Goal: Information Seeking & Learning: Learn about a topic

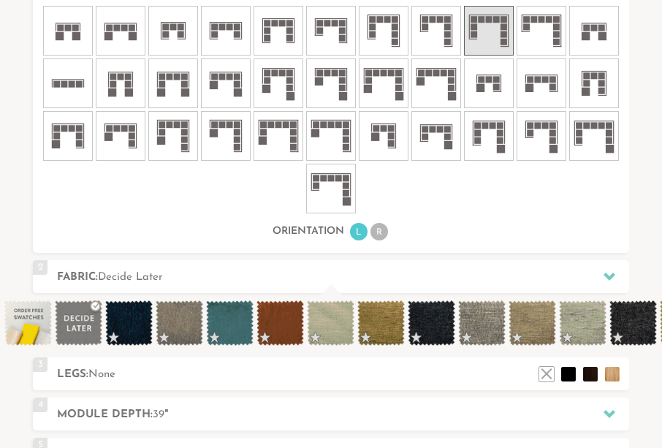
scroll to position [886, 0]
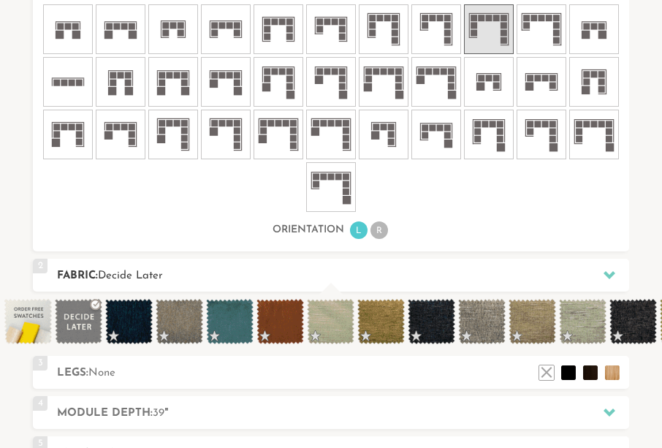
click at [600, 267] on div at bounding box center [609, 275] width 31 height 30
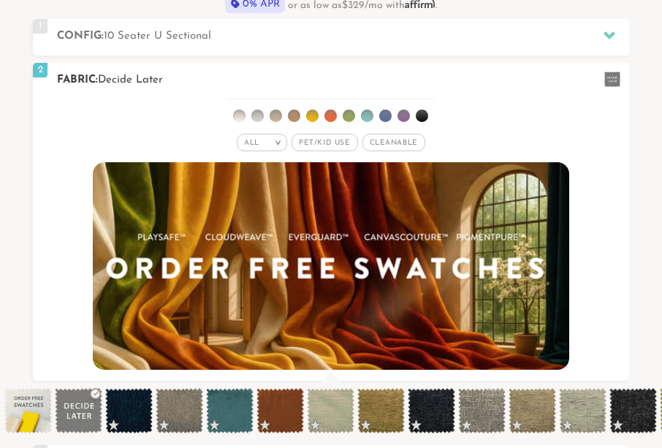
scroll to position [513, 0]
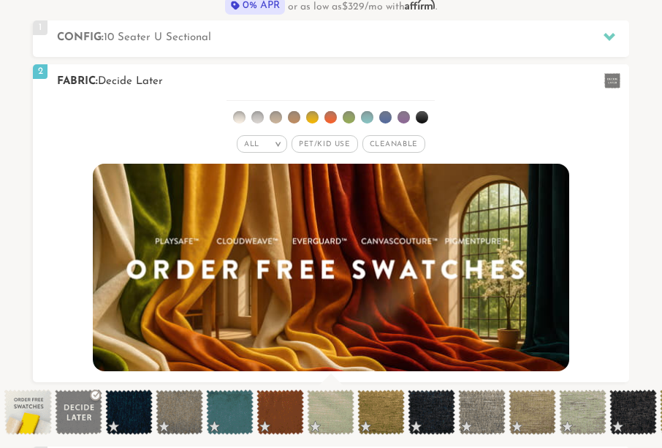
click at [276, 140] on div "All >" at bounding box center [262, 144] width 50 height 18
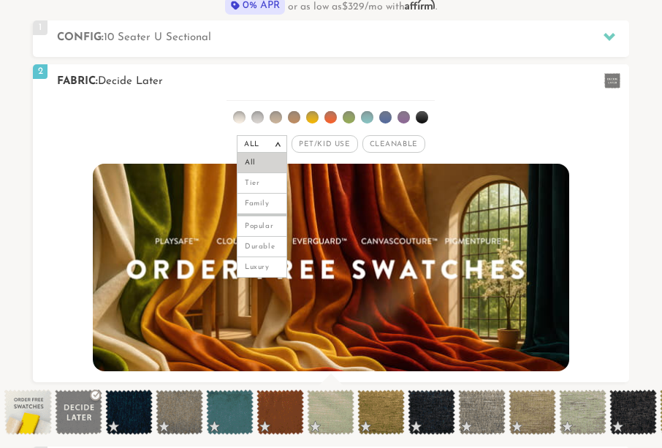
click at [276, 140] on div "All >" at bounding box center [262, 144] width 50 height 18
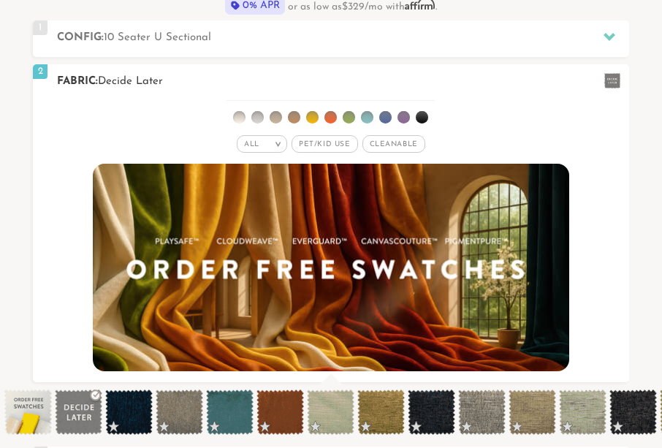
click at [276, 140] on div "All >" at bounding box center [262, 144] width 50 height 18
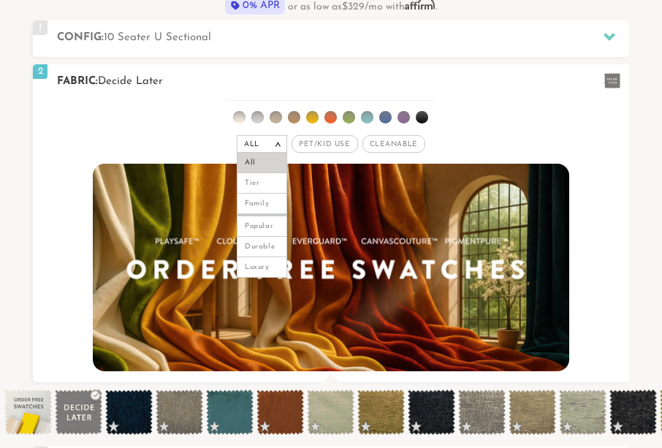
click at [280, 140] on div "All >" at bounding box center [262, 144] width 50 height 18
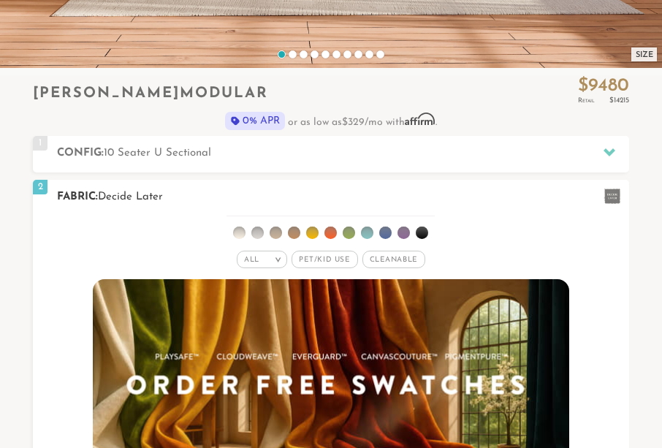
scroll to position [397, 0]
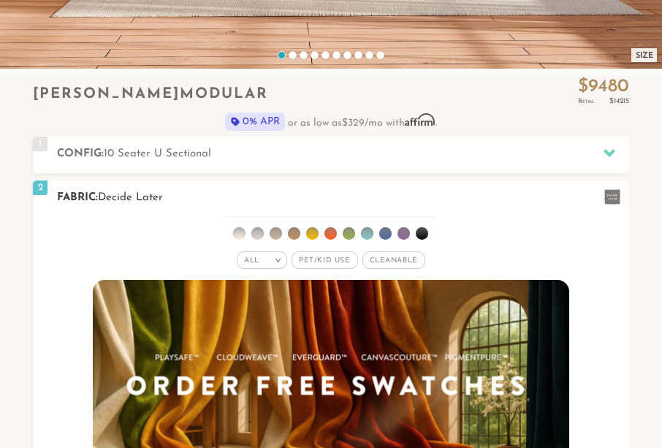
click at [280, 256] on em ">" at bounding box center [277, 259] width 11 height 7
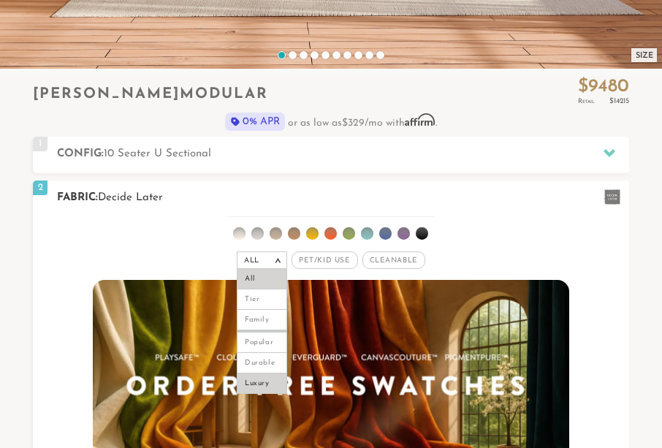
click at [260, 384] on li "Luxury" at bounding box center [262, 383] width 50 height 20
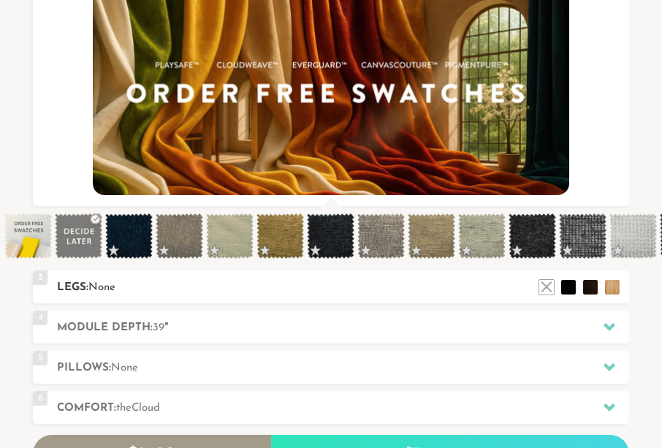
scroll to position [713, 0]
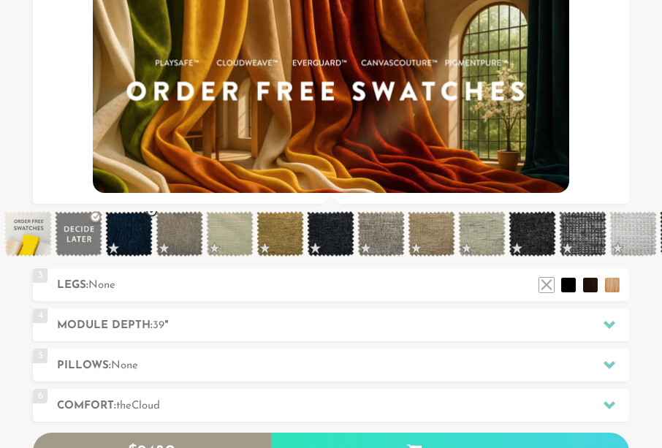
click at [152, 211] on span at bounding box center [128, 233] width 47 height 45
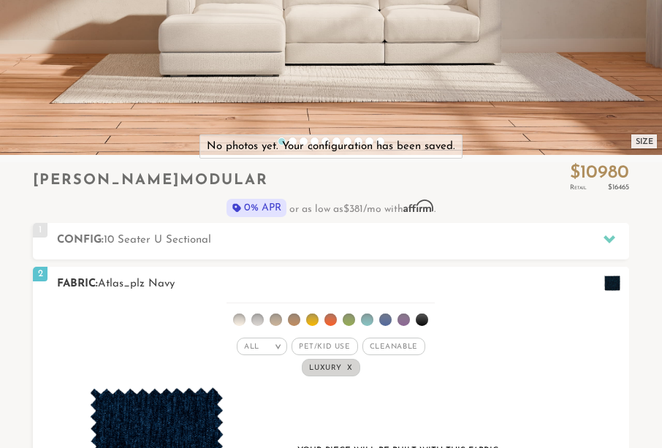
scroll to position [305, 0]
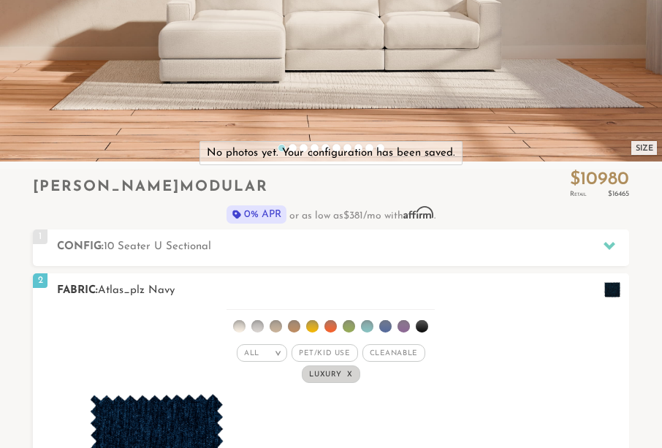
click at [351, 375] on em "x" at bounding box center [350, 374] width 6 height 8
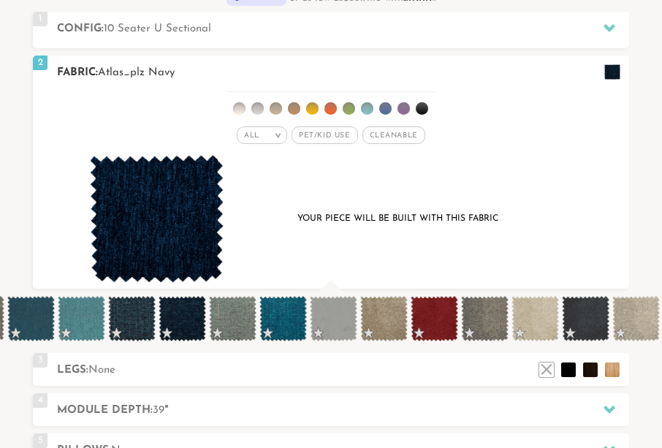
scroll to position [524, 0]
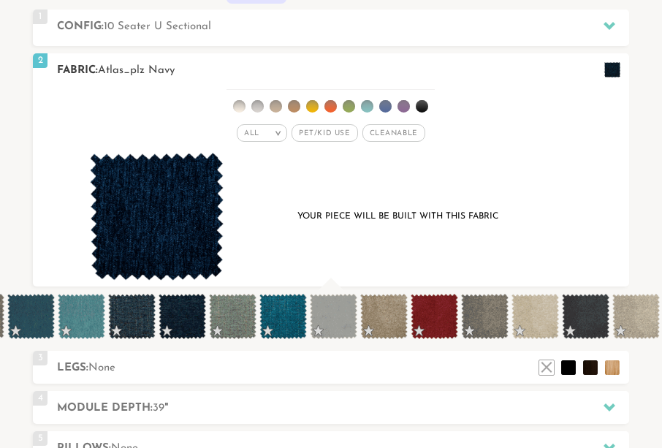
click at [282, 133] on em ">" at bounding box center [277, 132] width 11 height 7
click at [275, 130] on em ">" at bounding box center [277, 132] width 11 height 7
click at [327, 133] on span "Pet/Kid Use x" at bounding box center [324, 133] width 66 height 18
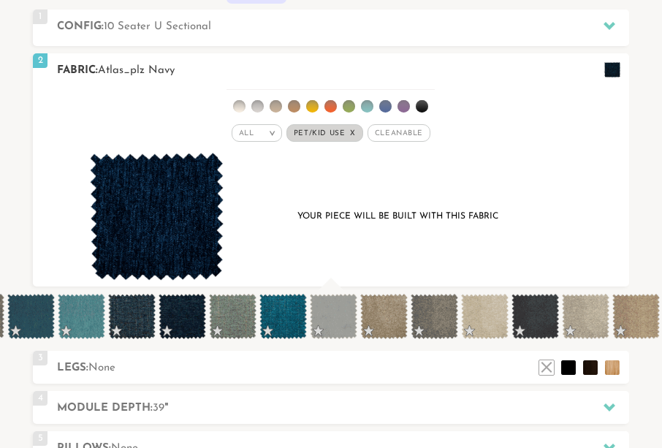
click at [353, 131] on em "x" at bounding box center [353, 133] width 6 height 8
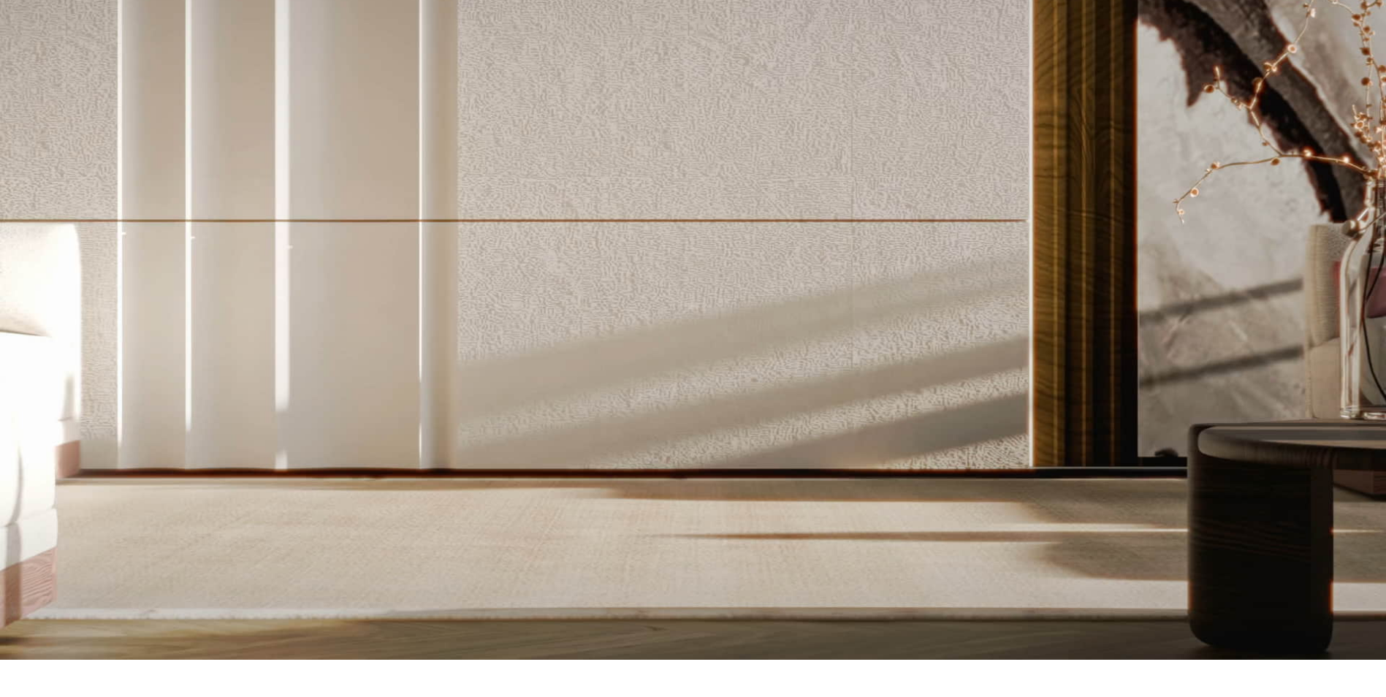
scroll to position [0, 0]
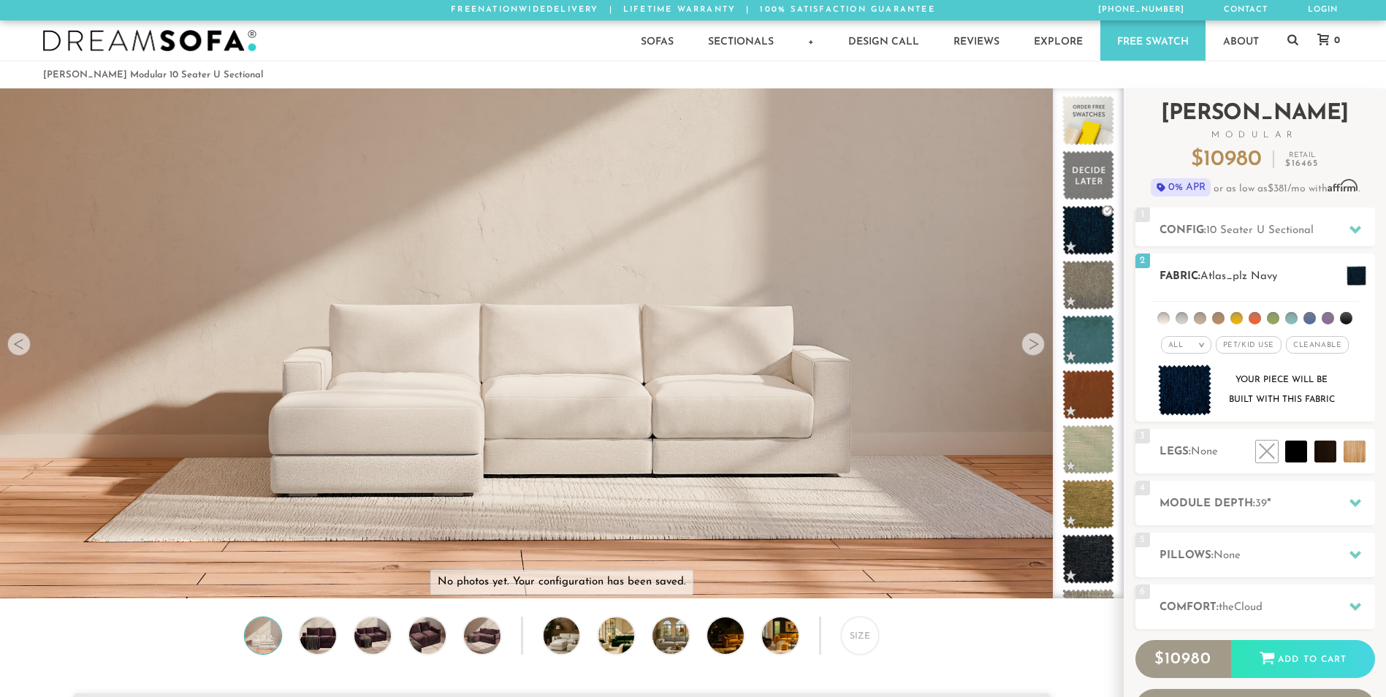
click at [661, 345] on div "All >" at bounding box center [1186, 345] width 50 height 18
click at [661, 447] on li "Luxury" at bounding box center [1186, 468] width 50 height 20
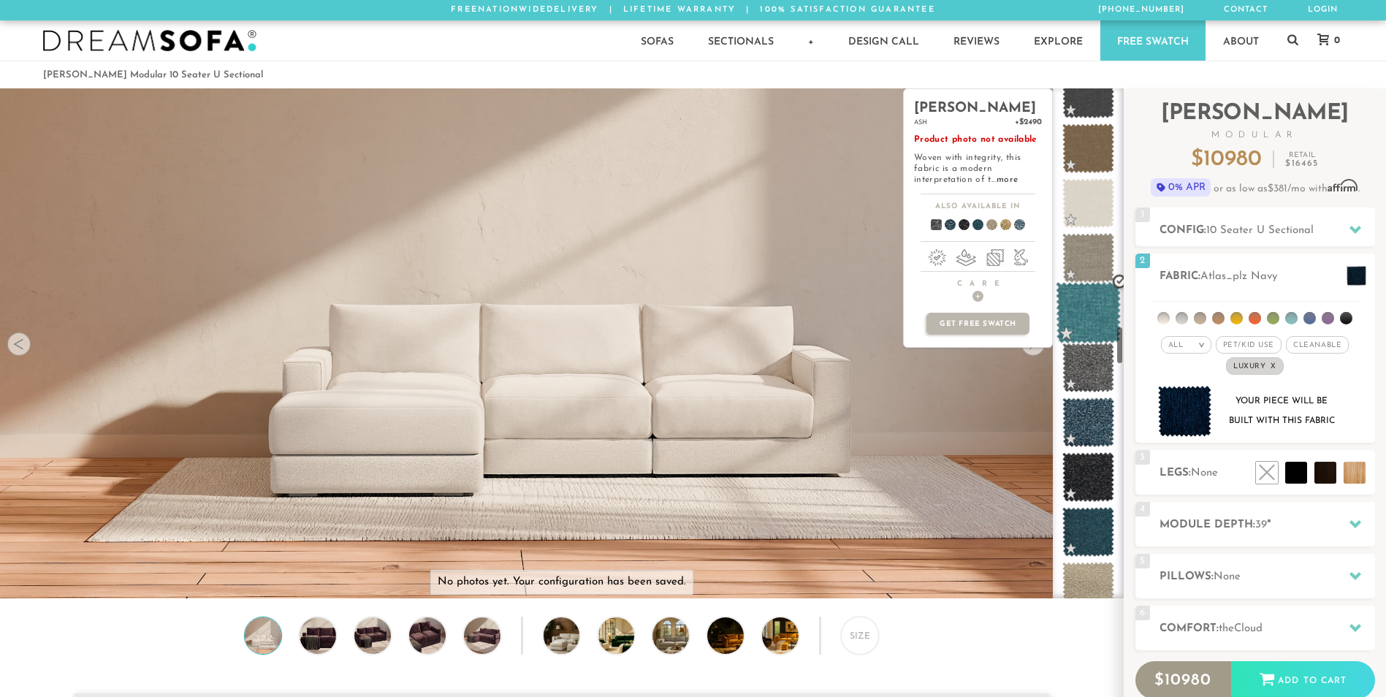
scroll to position [3153, 0]
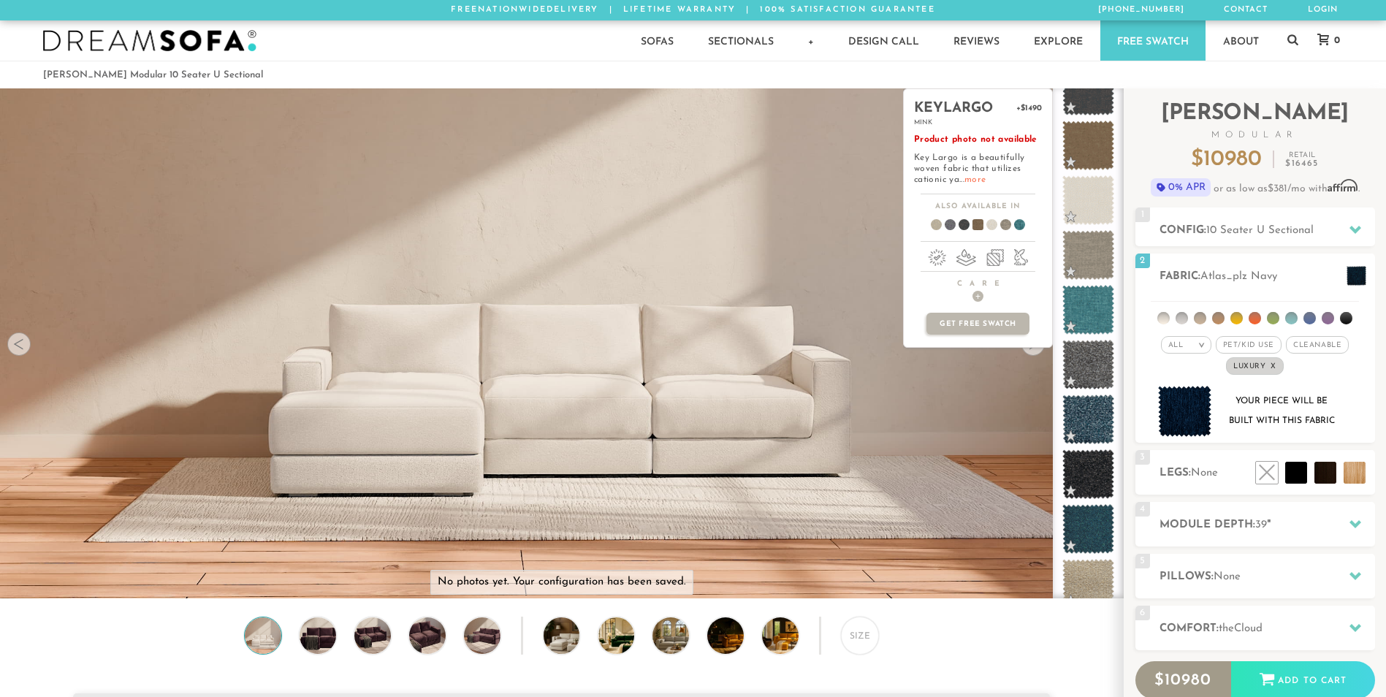
click at [661, 177] on link "more" at bounding box center [974, 179] width 21 height 9
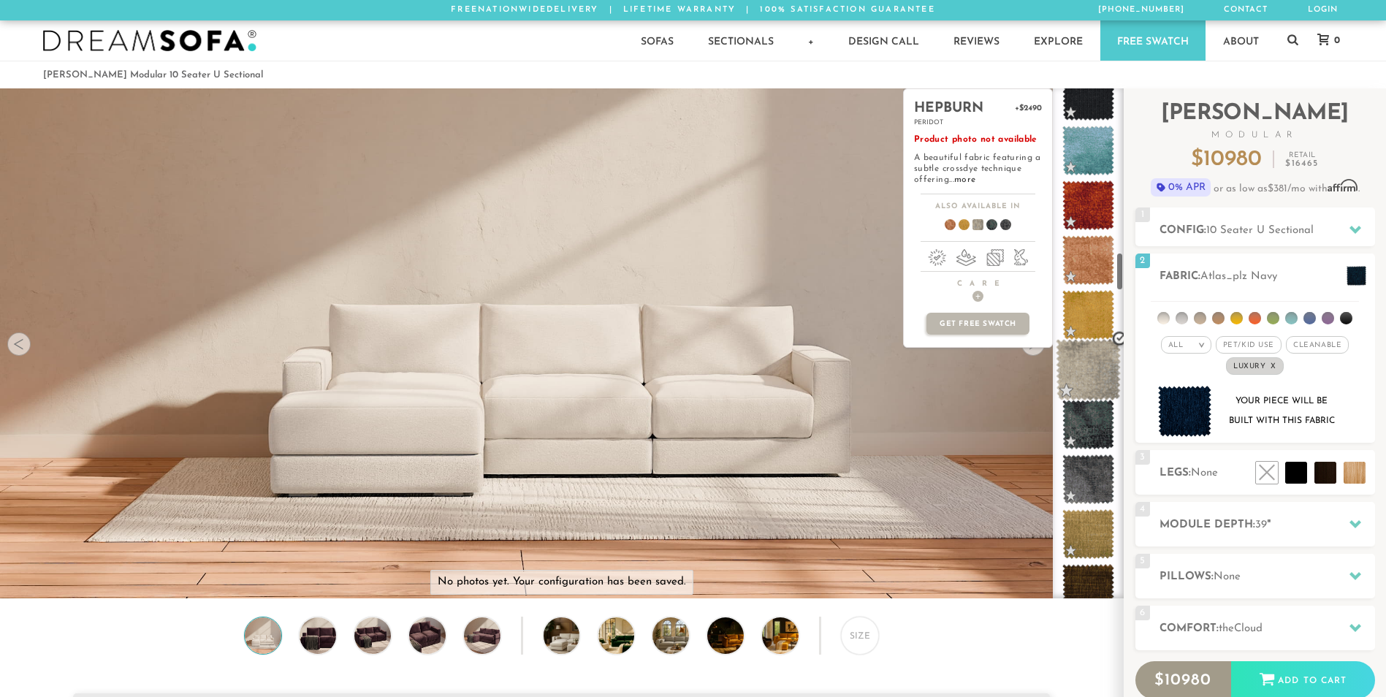
scroll to position [2165, 0]
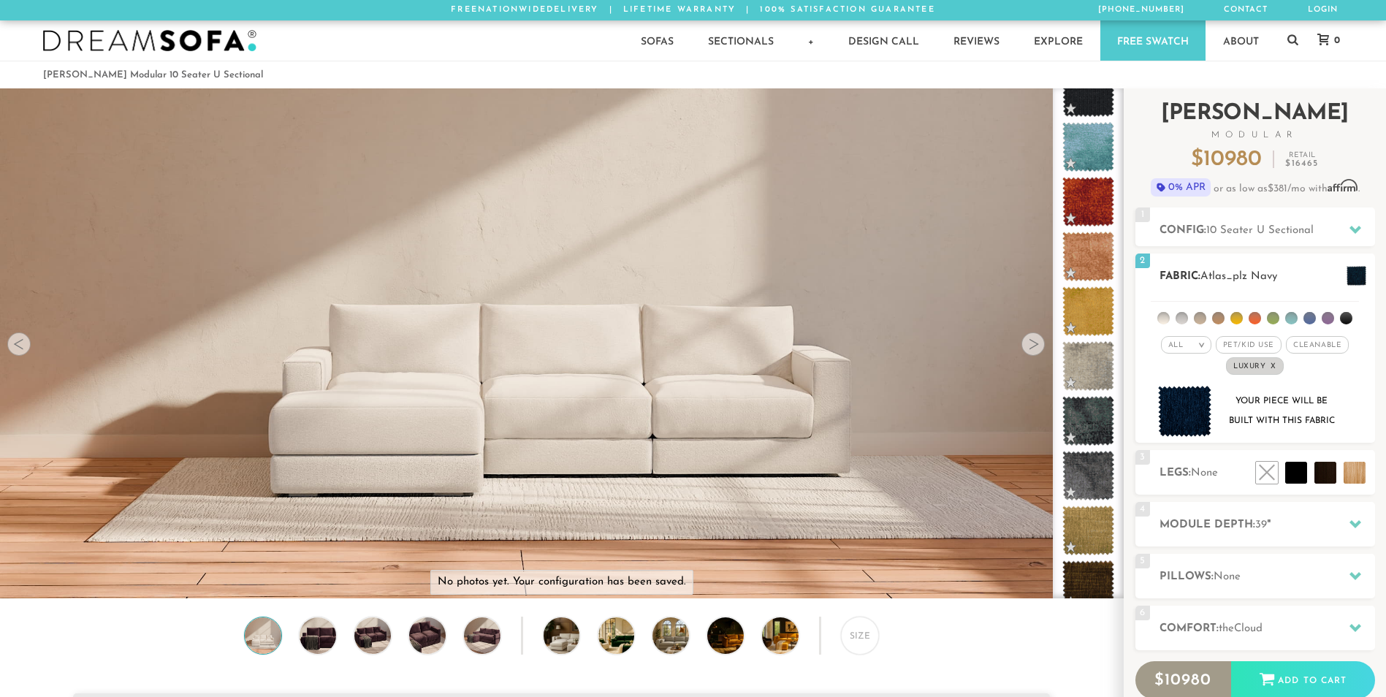
click at [661, 343] on em ">" at bounding box center [1201, 344] width 11 height 7
click at [661, 447] on li "Durable" at bounding box center [1186, 448] width 50 height 20
click at [661, 367] on em "x" at bounding box center [1308, 366] width 6 height 8
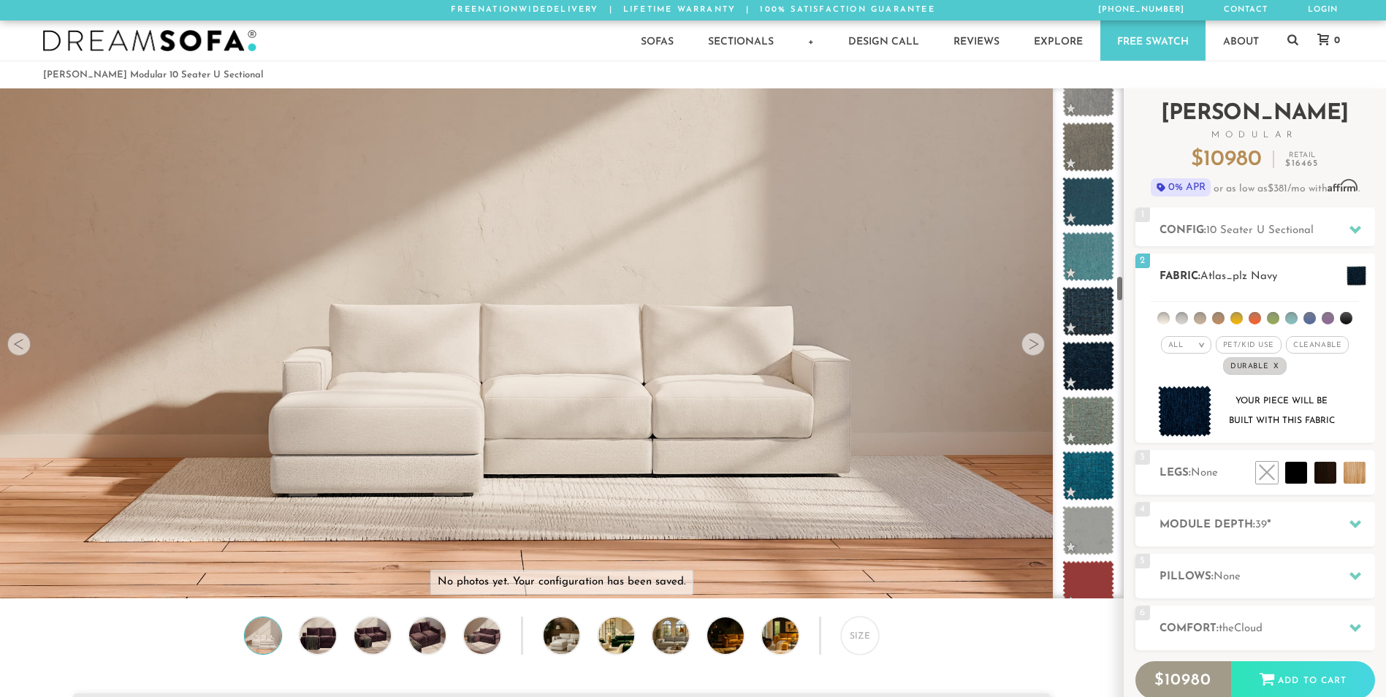
scroll to position [3589, 0]
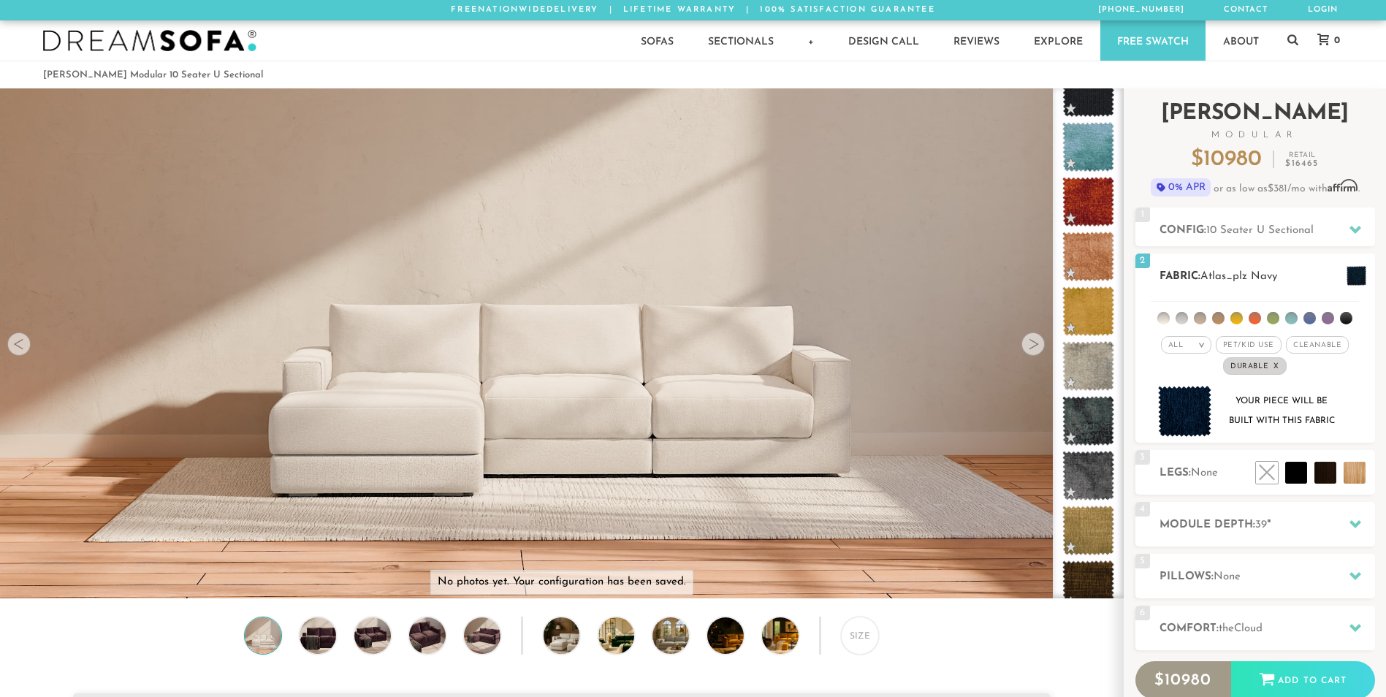
click at [661, 364] on em "x" at bounding box center [1276, 366] width 6 height 8
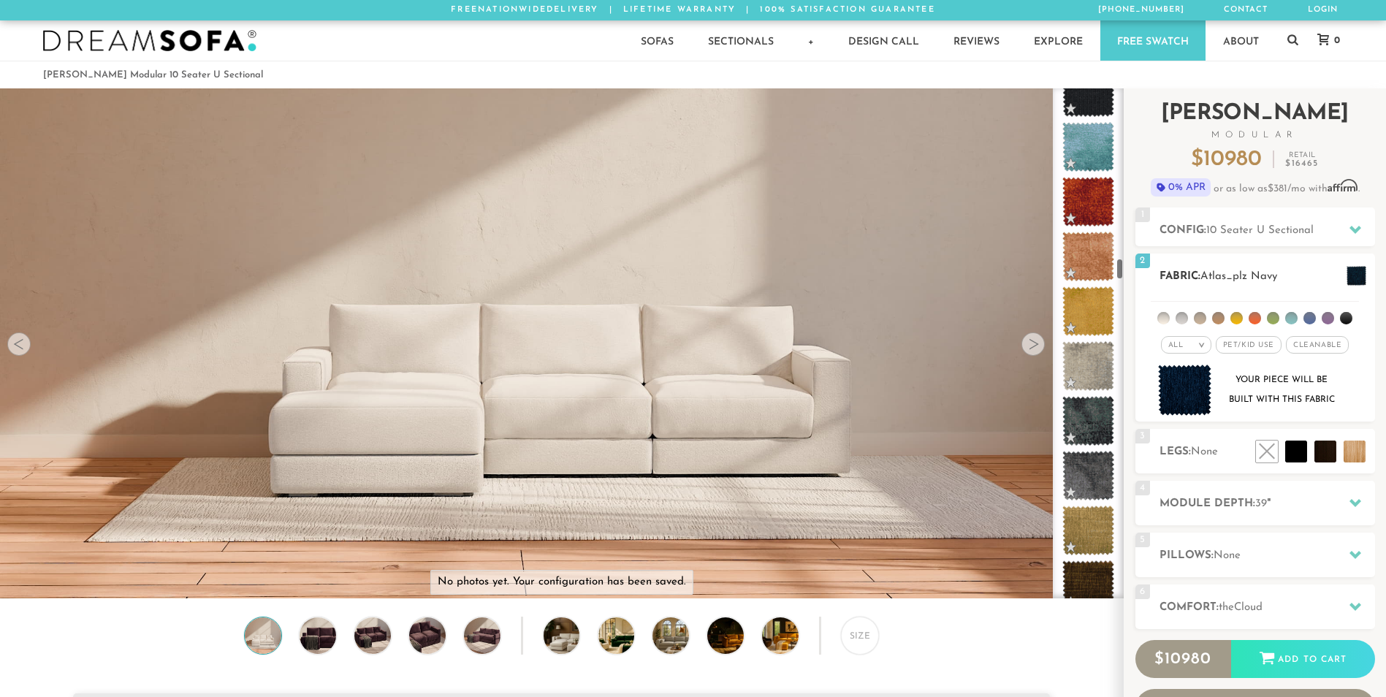
click at [661, 351] on div "All >" at bounding box center [1186, 345] width 50 height 18
click at [661, 381] on li "Tier" at bounding box center [1186, 384] width 50 height 20
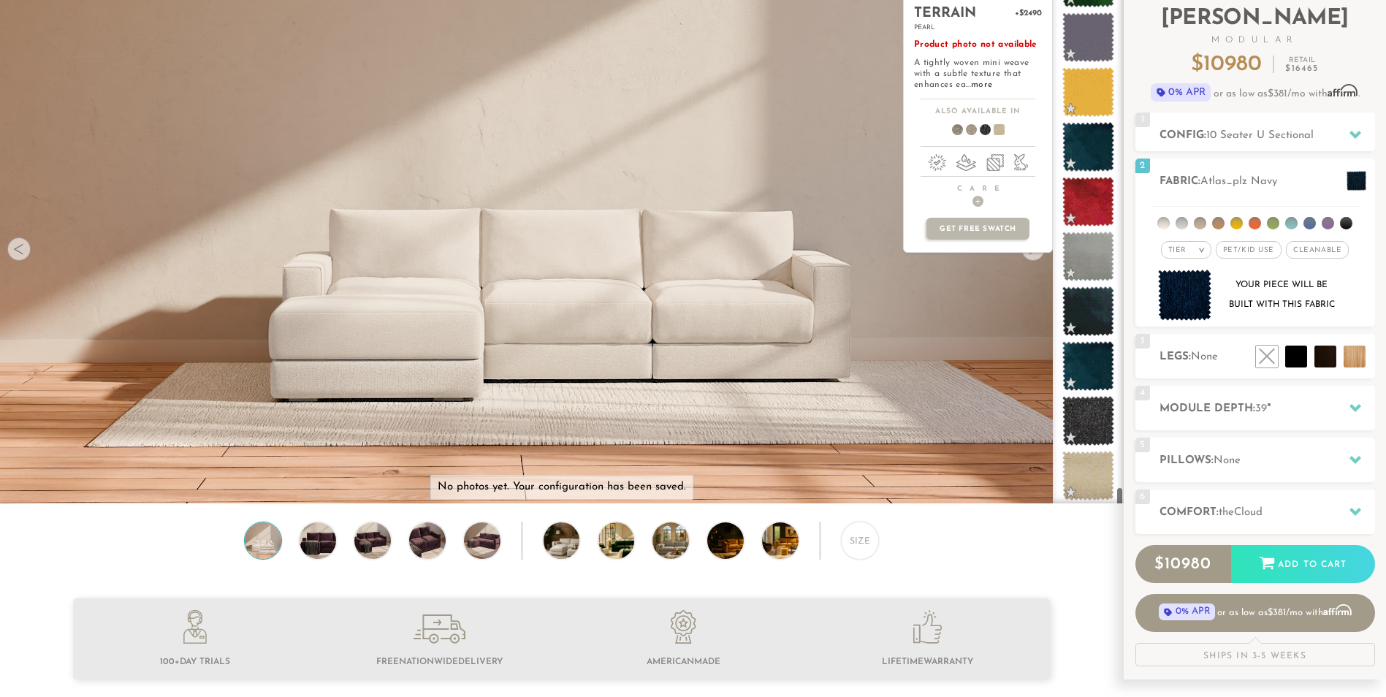
scroll to position [219, 0]
